Goal: Browse casually

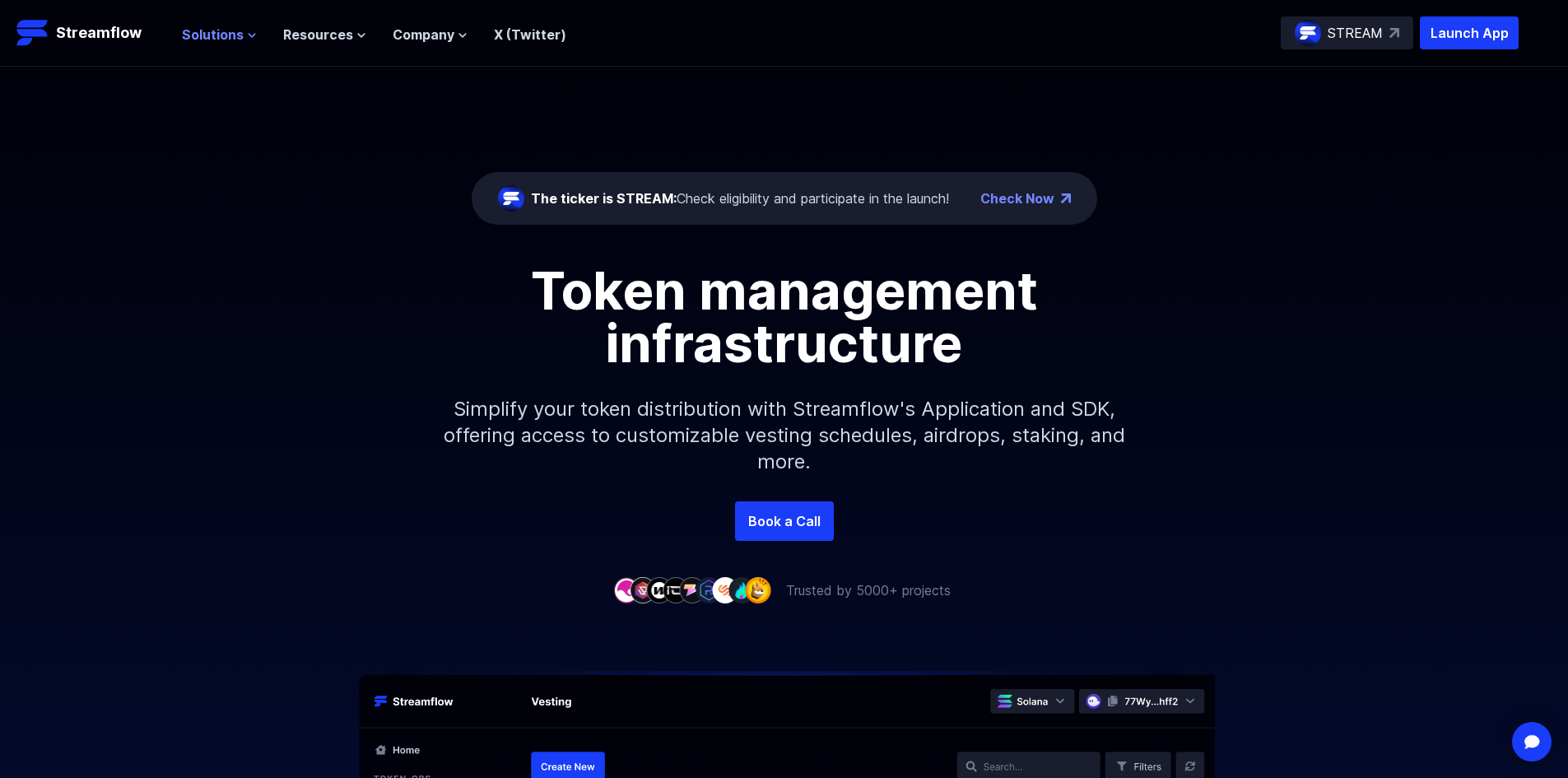
click at [228, 34] on span "Solutions" at bounding box center [213, 34] width 62 height 19
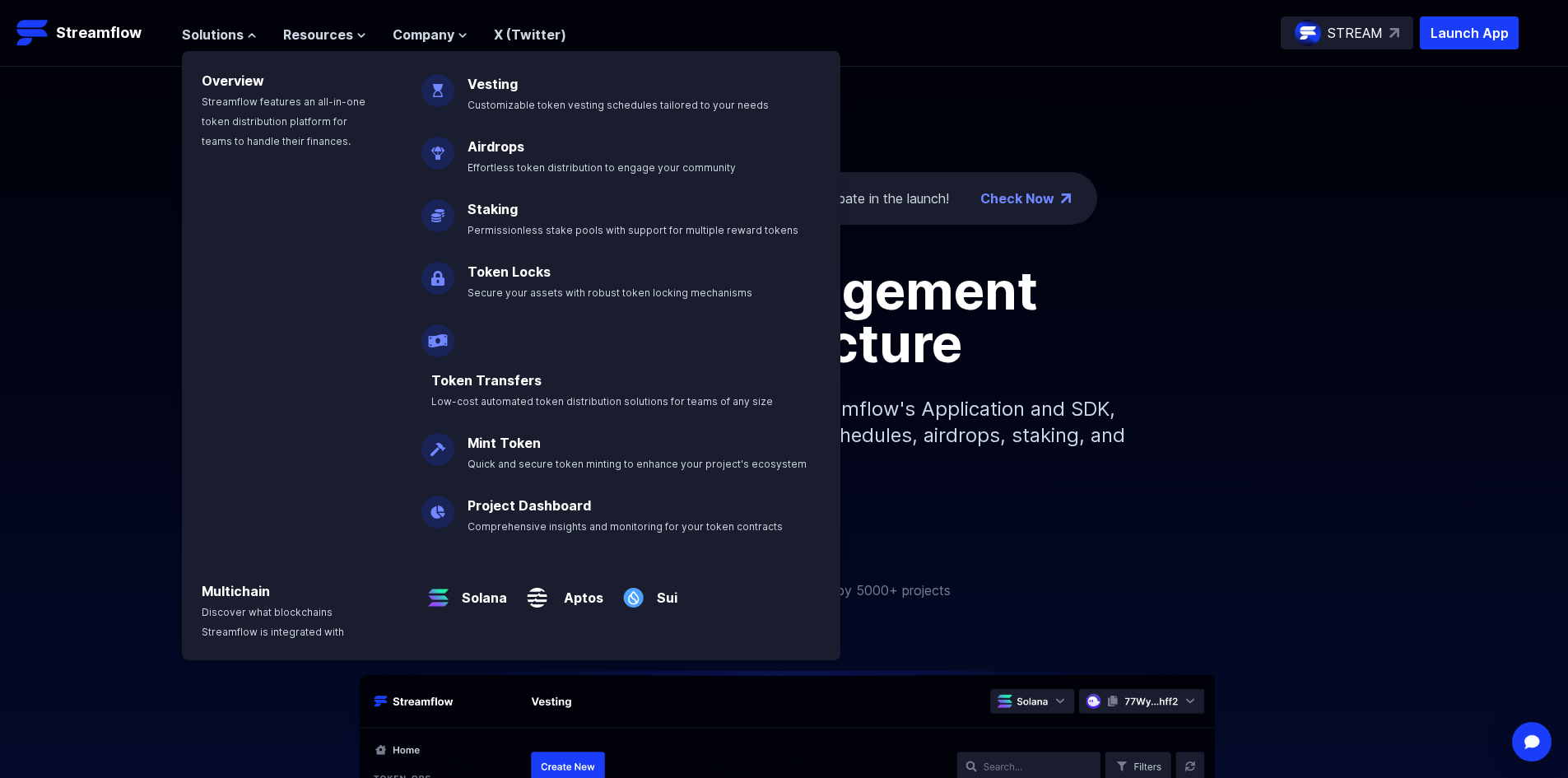
click at [1118, 287] on h1 "Token management infrastructure" at bounding box center [784, 316] width 741 height 105
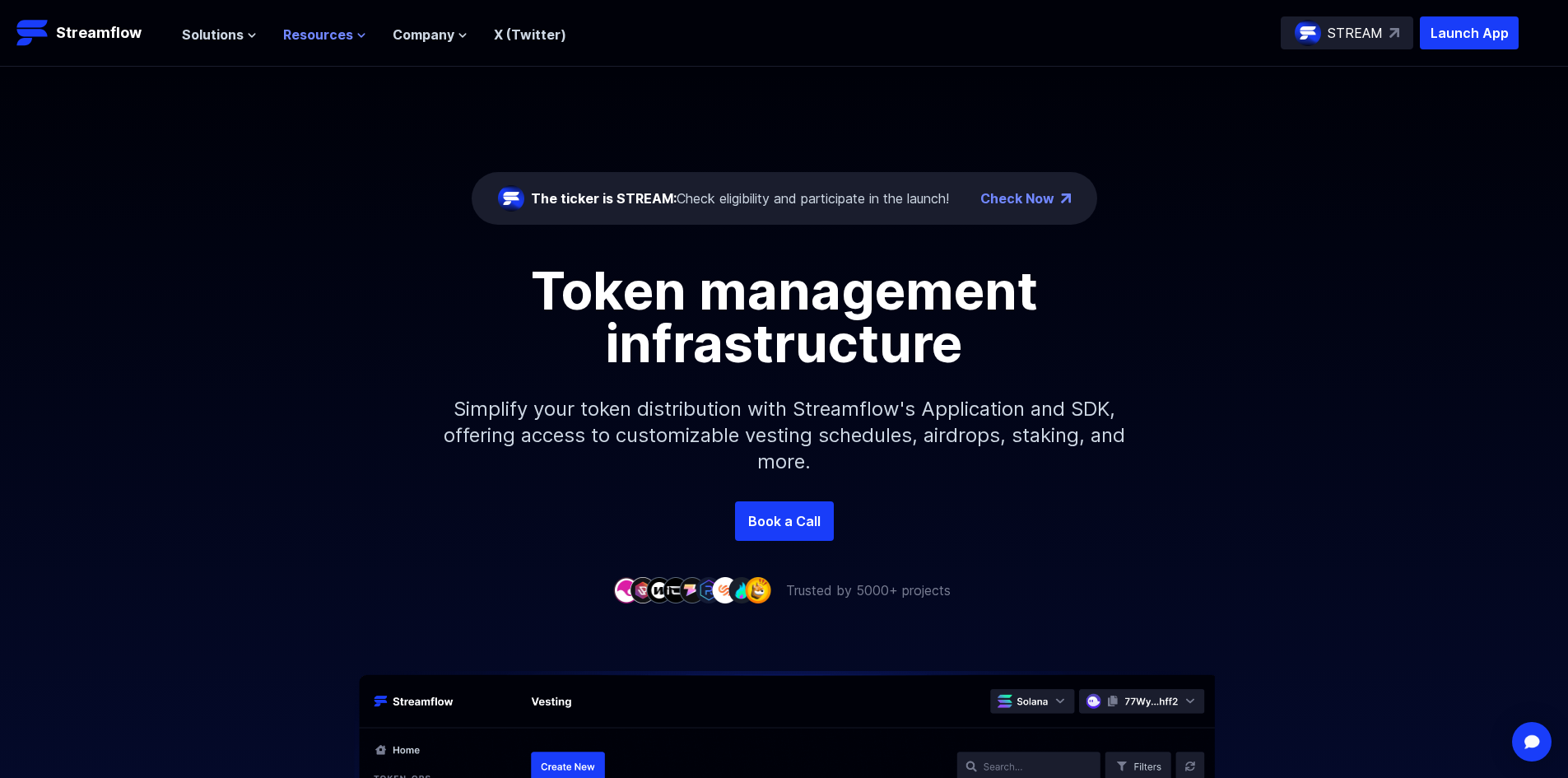
click at [317, 32] on span "Resources" at bounding box center [318, 34] width 70 height 19
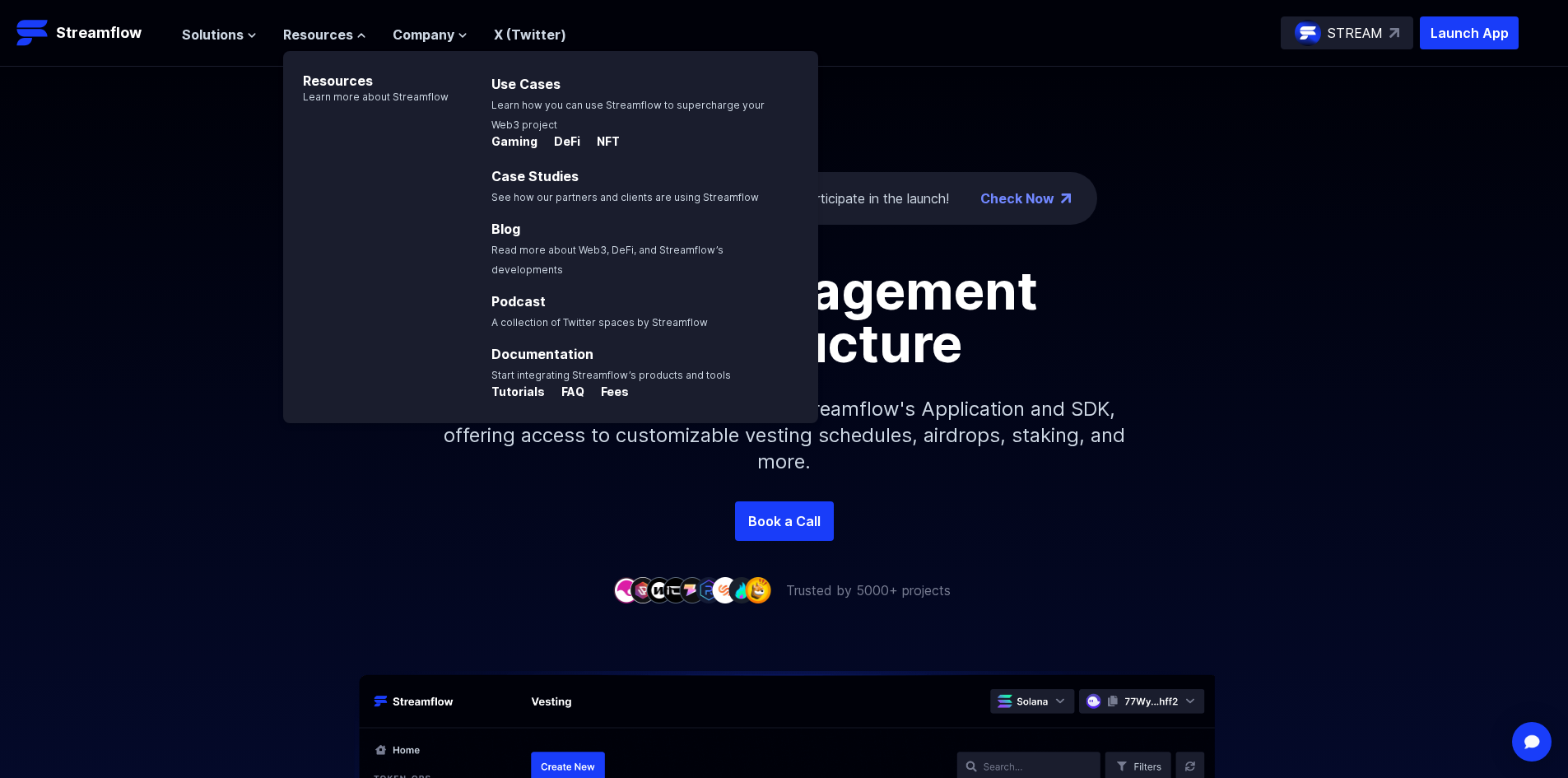
drag, startPoint x: 171, startPoint y: 238, endPoint x: 354, endPoint y: 129, distance: 213.0
click at [171, 237] on div "The ticker is STREAM: Check eligibility and participate in the launch! Check No…" at bounding box center [784, 284] width 1568 height 435
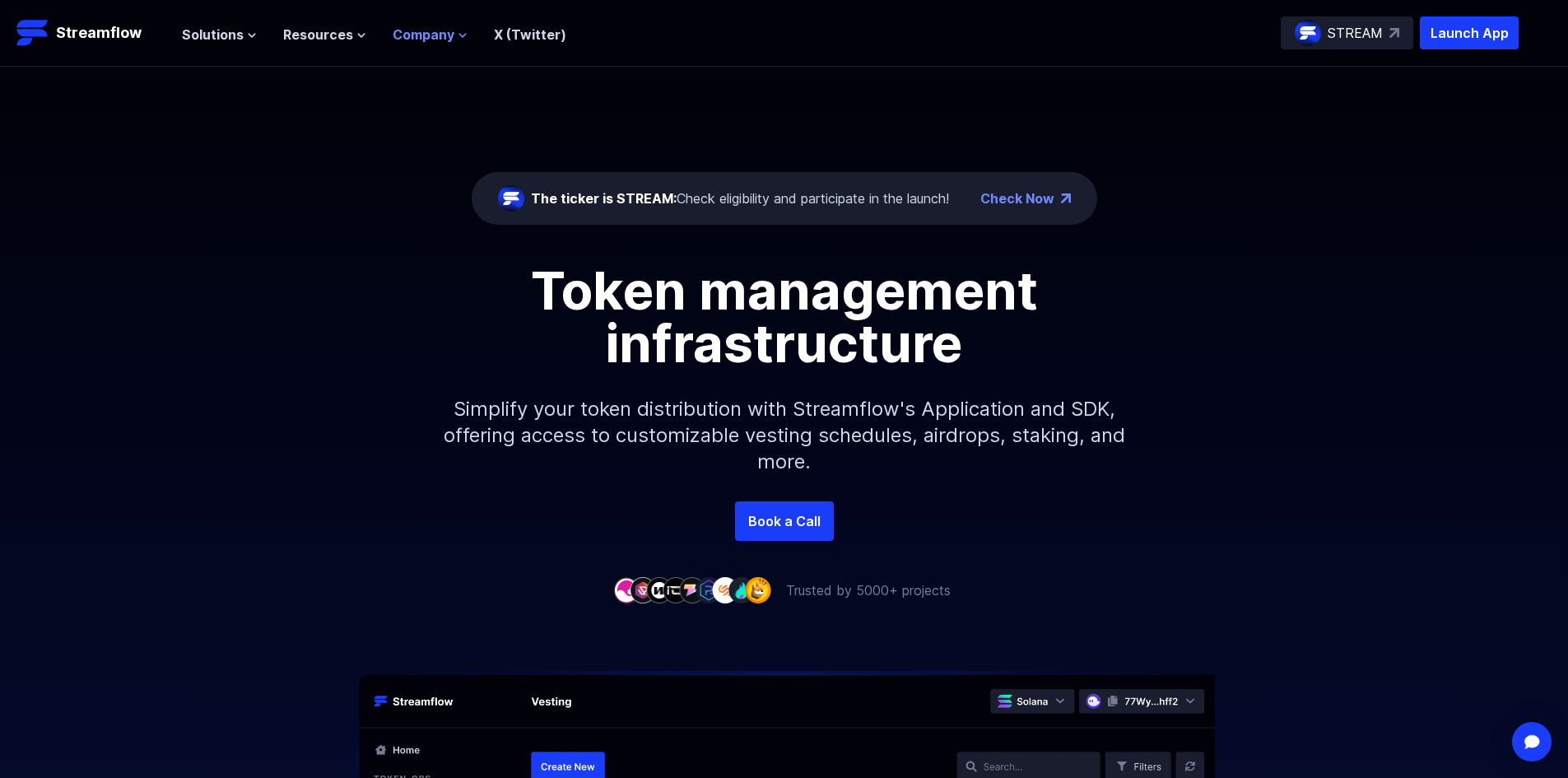
click at [423, 41] on span "Company" at bounding box center [424, 34] width 62 height 19
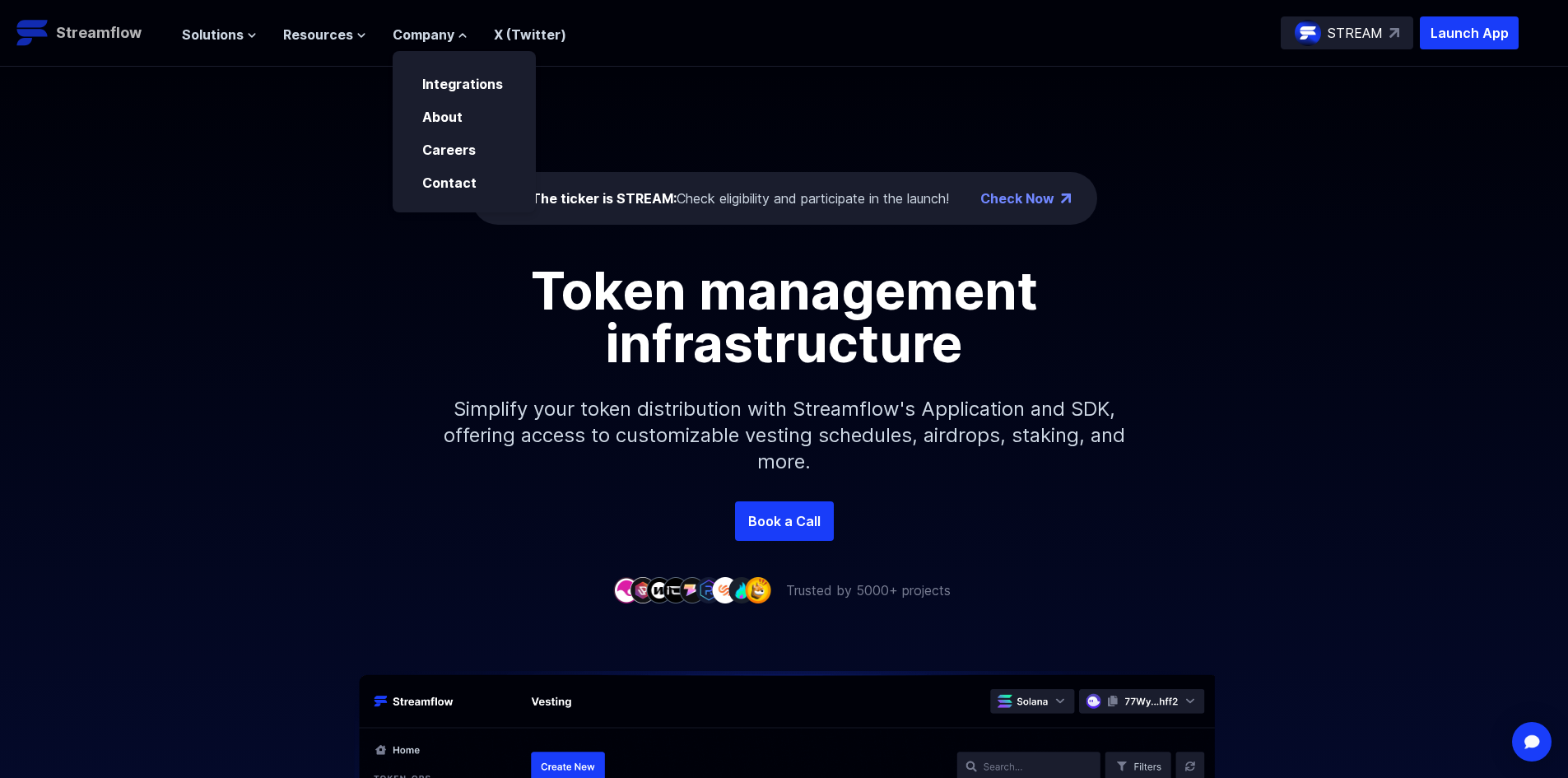
click at [97, 37] on p "Streamflow" at bounding box center [98, 33] width 86 height 23
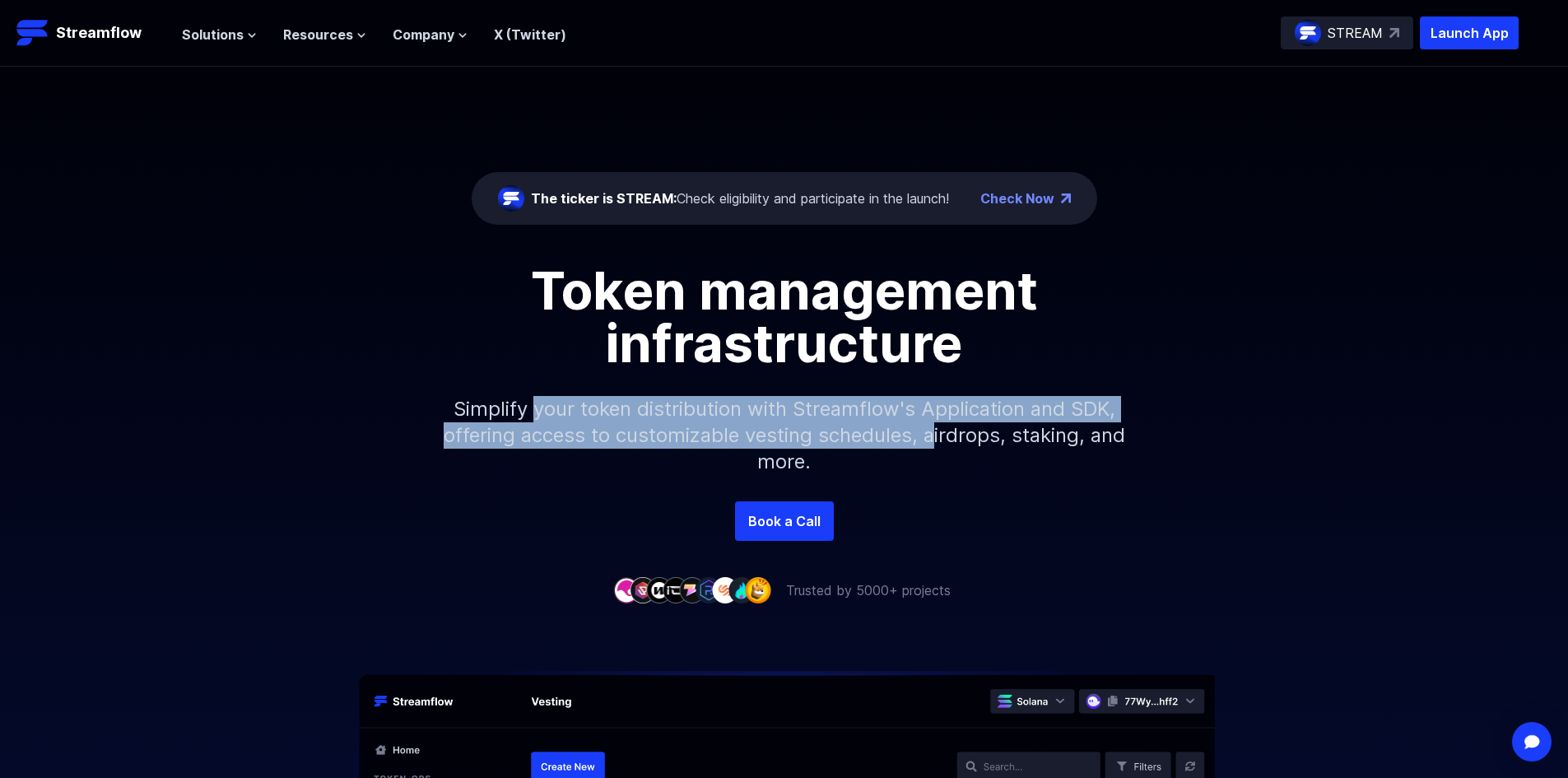
drag, startPoint x: 857, startPoint y: 425, endPoint x: 967, endPoint y: 437, distance: 110.7
click at [962, 436] on p "Simplify your token distribution with Streamflow's Application and SDK, offerin…" at bounding box center [784, 435] width 708 height 131
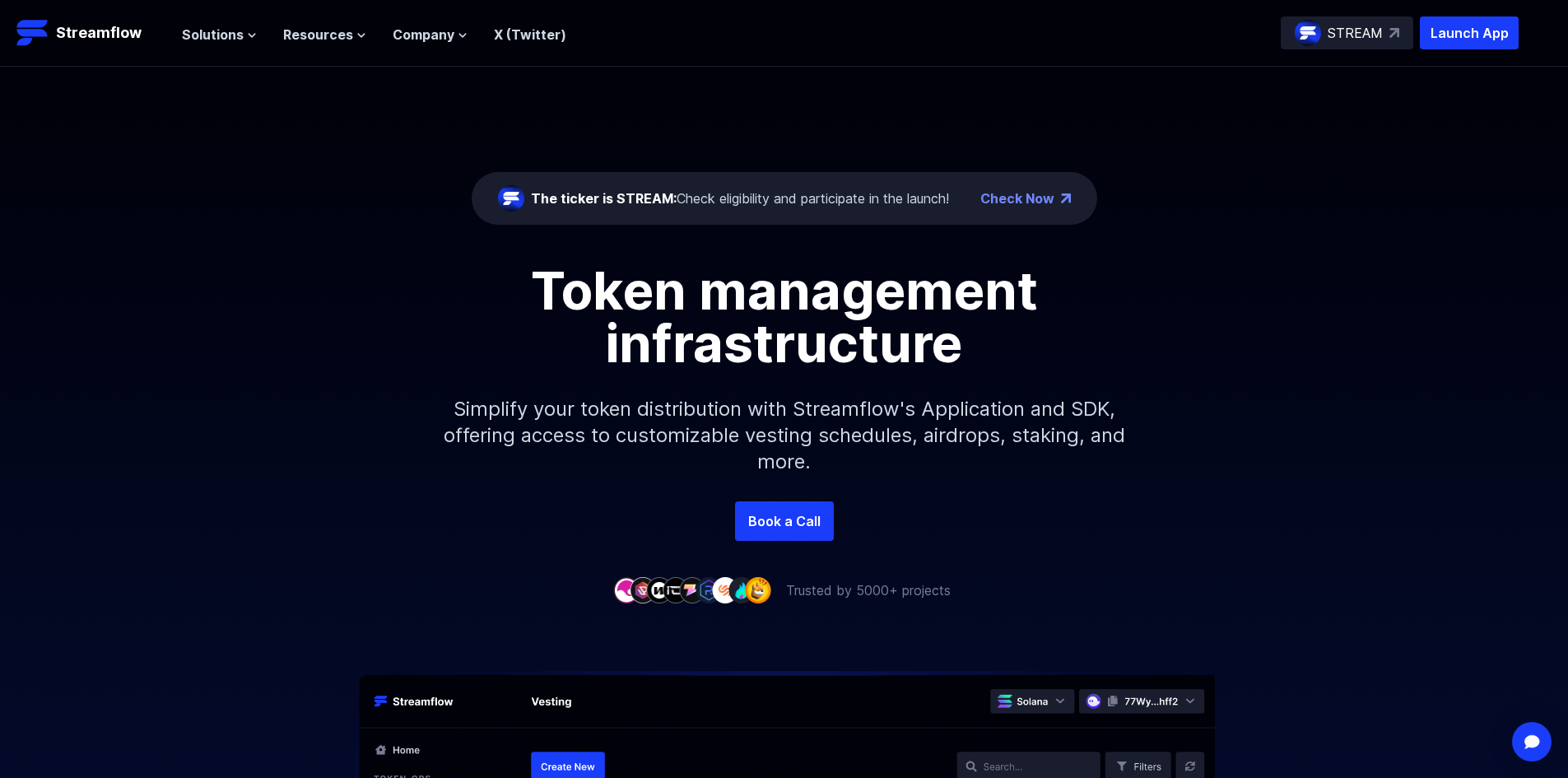
click at [1024, 448] on p "Simplify your token distribution with Streamflow's Application and SDK, offerin…" at bounding box center [784, 435] width 708 height 131
